Goal: Task Accomplishment & Management: Complete application form

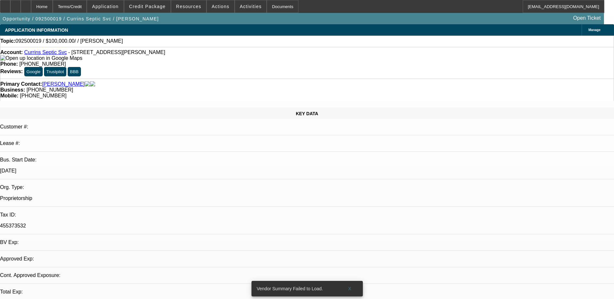
select select "0"
select select "2"
select select "0.1"
select select "1"
select select "2"
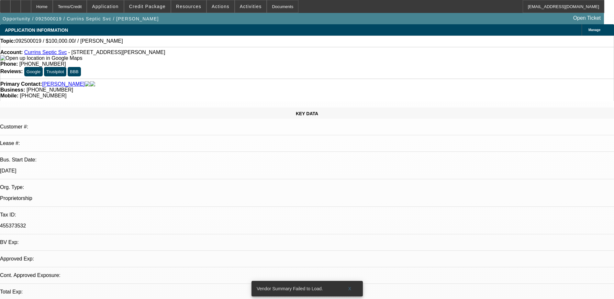
select select "4"
drag, startPoint x: 253, startPoint y: 52, endPoint x: 225, endPoint y: 52, distance: 28.1
click at [225, 61] on div "Phone: (919) 528-0718" at bounding box center [306, 64] width 613 height 6
drag, startPoint x: 225, startPoint y: 52, endPoint x: 238, endPoint y: 54, distance: 13.4
copy span "(919) 528-0718"
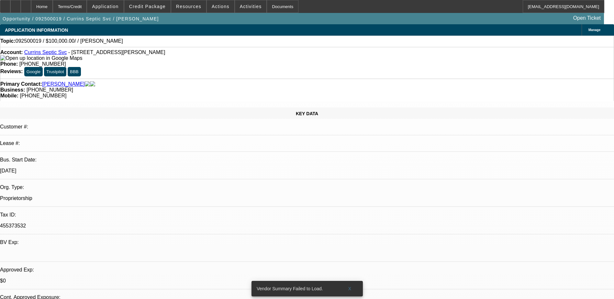
click at [291, 87] on div "Business: (919) 528-0718" at bounding box center [306, 90] width 613 height 6
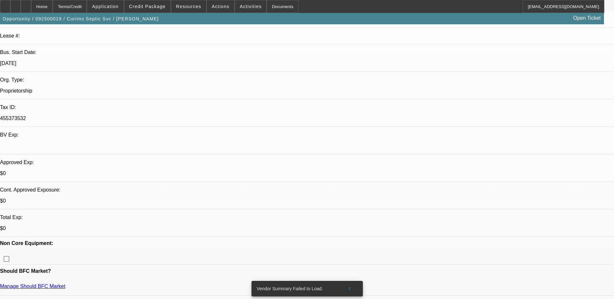
scroll to position [129, 0]
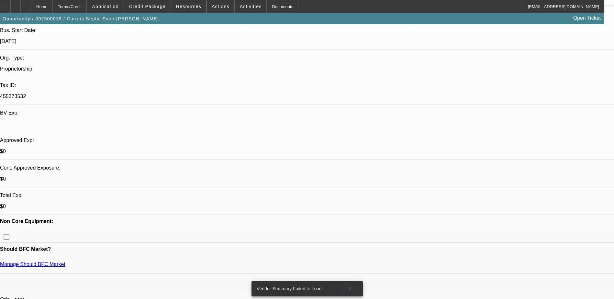
click at [352, 281] on span at bounding box center [349, 289] width 21 height 16
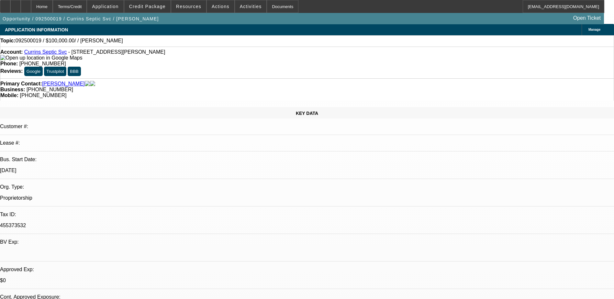
scroll to position [0, 0]
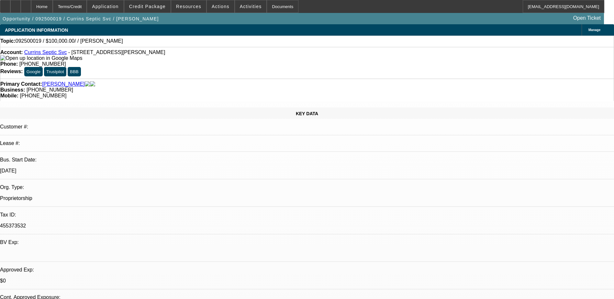
click at [135, 107] on div "KEY DATA Customer #: Lease #: Bus. Start Date: 1/1/94 Org. Type: Proprietorship…" at bounding box center [307, 255] width 614 height 296
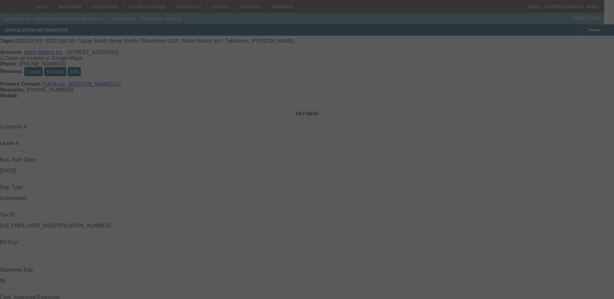
select select "0"
select select "0.1"
select select "0.2"
select select "2"
select select "0.1"
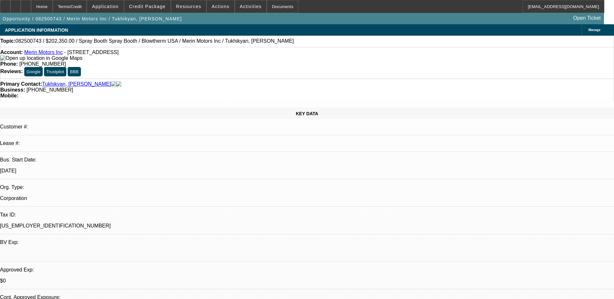
select select "1"
select select "4"
select select "1"
select select "2"
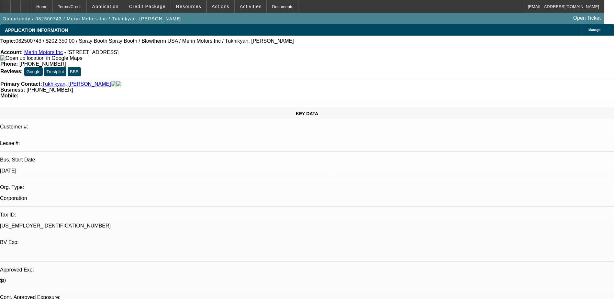
select select "4"
drag, startPoint x: 241, startPoint y: 53, endPoint x: 224, endPoint y: 52, distance: 16.5
click at [224, 61] on div "Phone: [PHONE_NUMBER]" at bounding box center [306, 64] width 613 height 6
drag, startPoint x: 224, startPoint y: 52, endPoint x: 264, endPoint y: 53, distance: 39.8
click at [264, 61] on div "Phone: [PHONE_NUMBER]" at bounding box center [306, 64] width 613 height 6
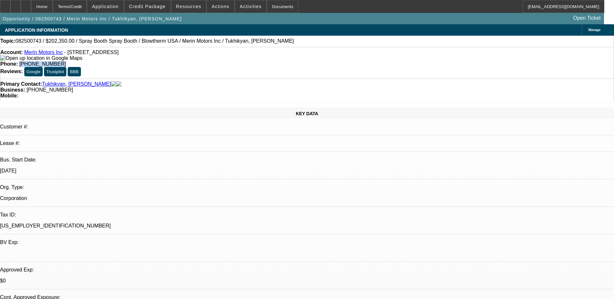
drag, startPoint x: 255, startPoint y: 54, endPoint x: 225, endPoint y: 52, distance: 30.1
click at [225, 61] on div "Phone: [PHONE_NUMBER]" at bounding box center [306, 64] width 613 height 6
drag, startPoint x: 225, startPoint y: 52, endPoint x: 238, endPoint y: 52, distance: 12.9
copy span "[PHONE_NUMBER]"
click at [193, 52] on div "Account: Merin Motors Inc - [STREET_ADDRESS]" at bounding box center [306, 55] width 613 height 12
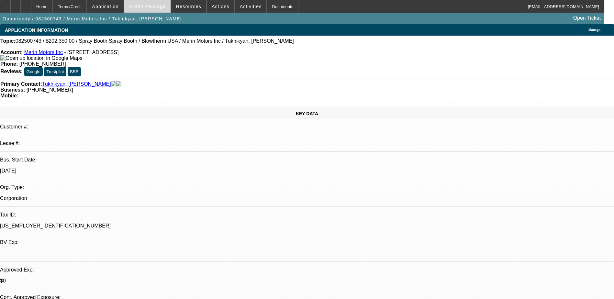
click at [158, 9] on span at bounding box center [147, 7] width 46 height 16
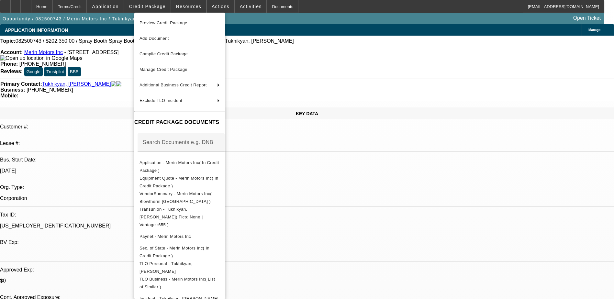
click at [206, 8] on div at bounding box center [307, 149] width 614 height 299
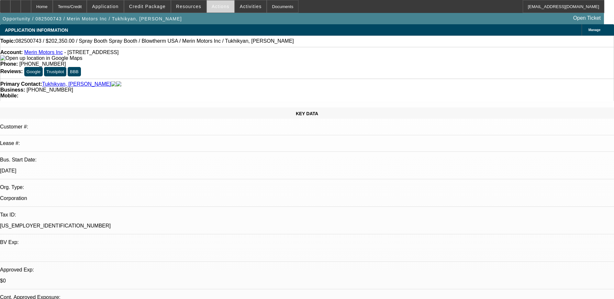
click at [214, 6] on span "Actions" at bounding box center [221, 6] width 18 height 5
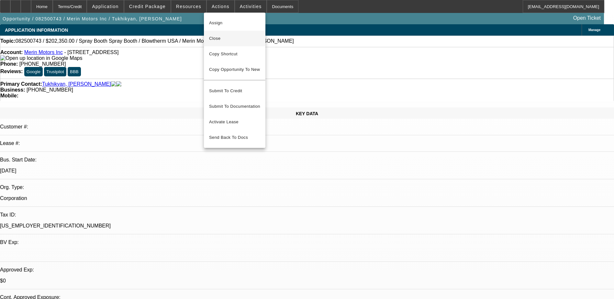
click at [232, 35] on span "Close" at bounding box center [234, 39] width 51 height 8
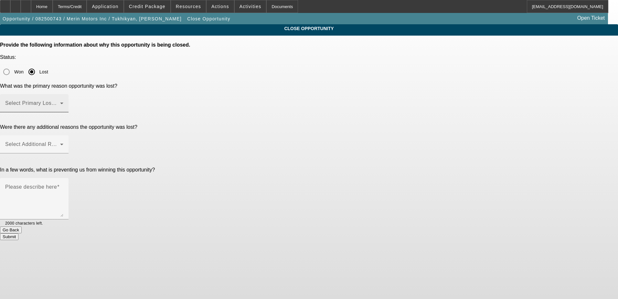
click at [60, 102] on span at bounding box center [32, 106] width 55 height 8
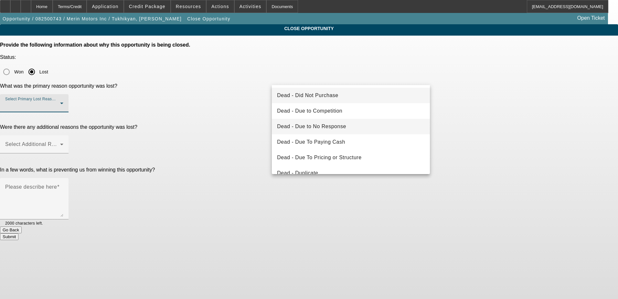
click at [355, 126] on mat-option "Dead - Due to No Response" at bounding box center [351, 127] width 158 height 16
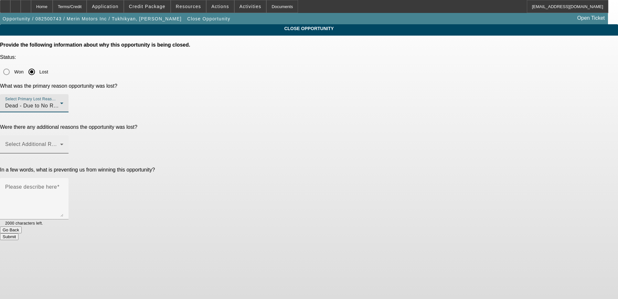
click at [60, 143] on span at bounding box center [32, 147] width 55 height 8
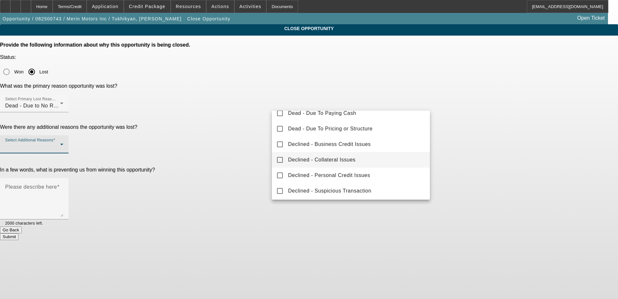
scroll to position [71, 0]
click at [378, 158] on mat-option "Declined - Collateral Issues" at bounding box center [351, 158] width 158 height 16
click at [249, 134] on div at bounding box center [309, 149] width 618 height 299
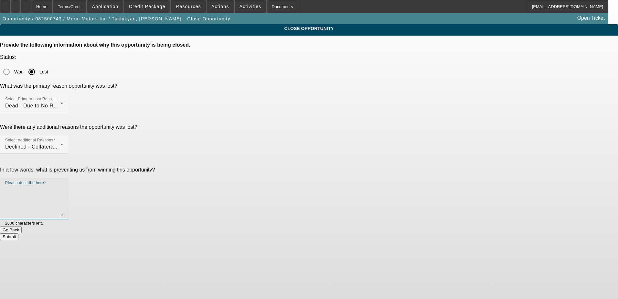
click at [63, 186] on textarea "Please describe here" at bounding box center [34, 201] width 58 height 31
type textarea "Non target collateral + Not a lot of Credit"
click at [18, 233] on button "Submit" at bounding box center [9, 236] width 18 height 7
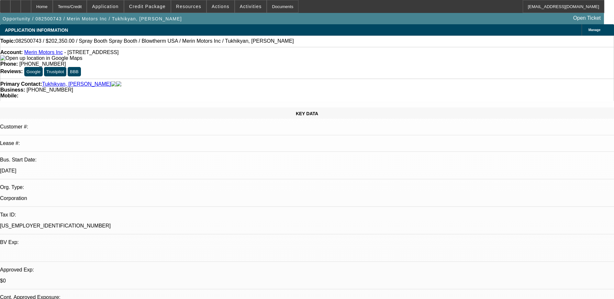
select select "0"
select select "0.1"
select select "0.2"
select select "2"
select select "0.1"
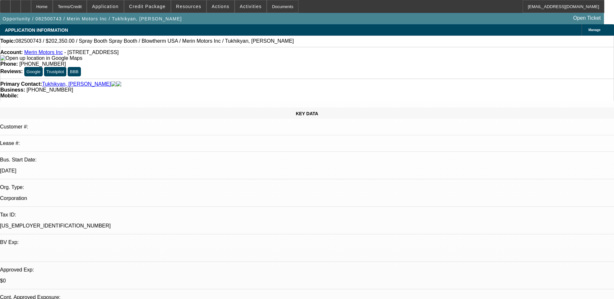
select select "1"
select select "4"
select select "1"
select select "2"
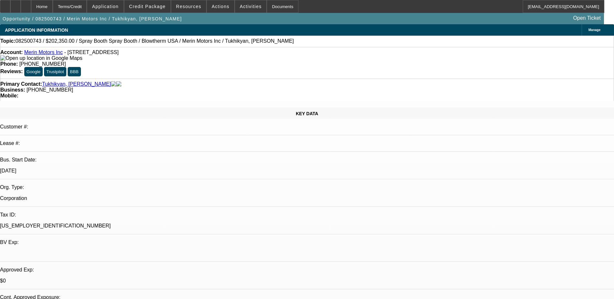
select select "4"
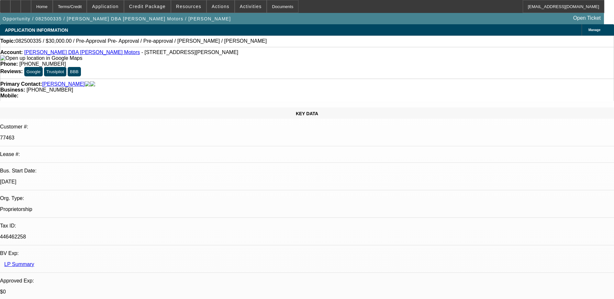
select select "0"
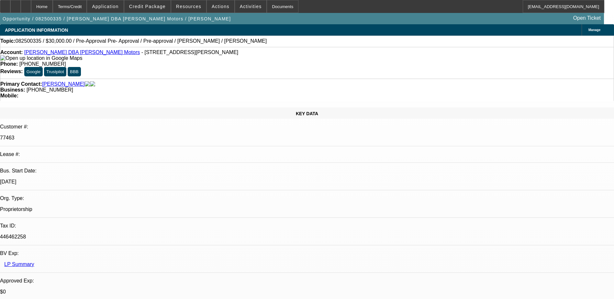
select select "0"
select select "2"
select select "0"
select select "1"
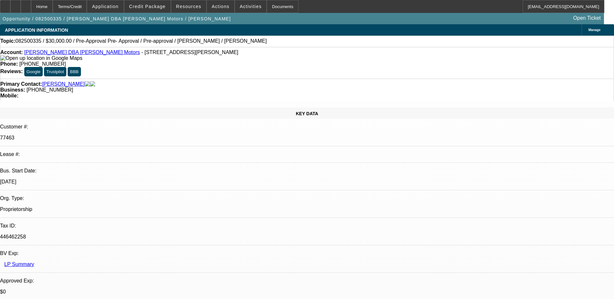
select select "1"
select select "6"
select select "1"
select select "6"
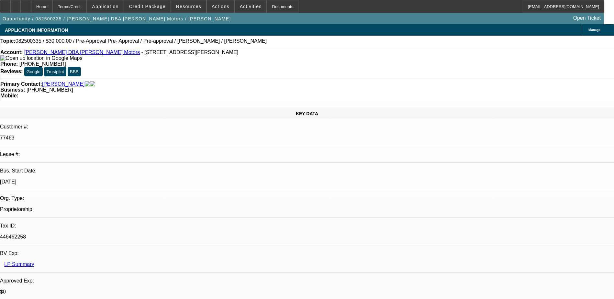
select select "1"
select select "2"
select select "6"
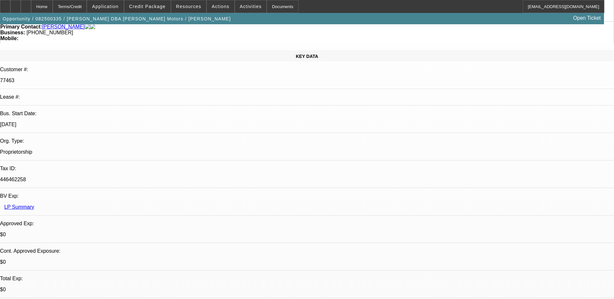
scroll to position [65, 0]
